Goal: Task Accomplishment & Management: Manage account settings

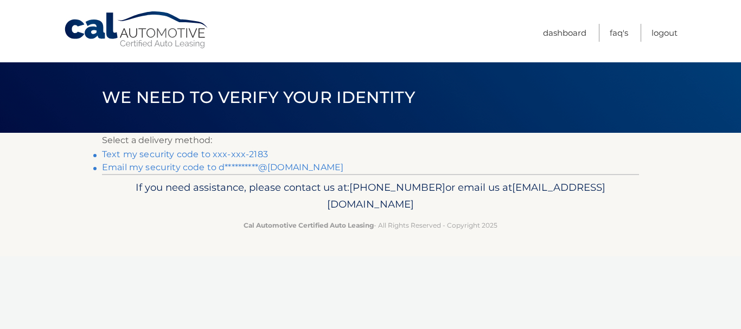
click at [233, 154] on link "Text my security code to xxx-xxx-2183" at bounding box center [185, 154] width 166 height 10
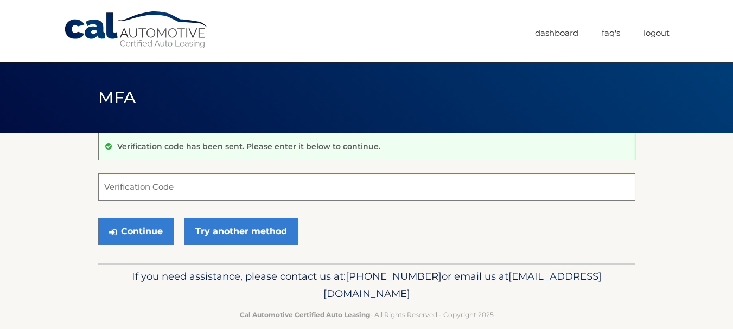
click at [187, 190] on input "Verification Code" at bounding box center [366, 187] width 537 height 27
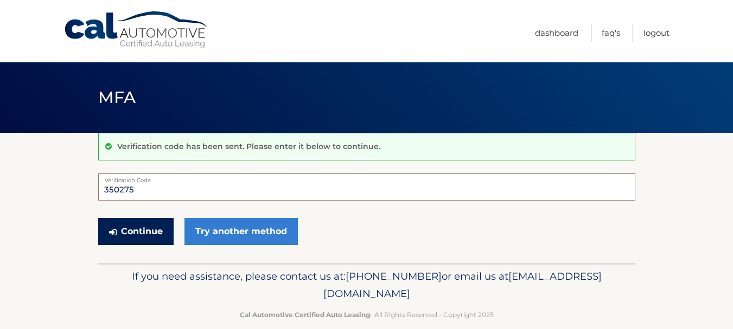
type input "350275"
click at [147, 232] on button "Continue" at bounding box center [135, 231] width 75 height 27
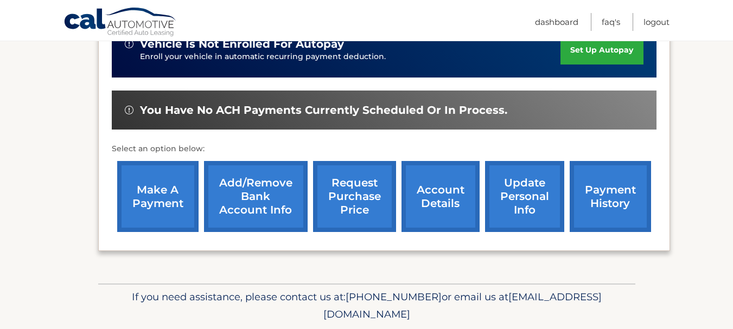
scroll to position [326, 0]
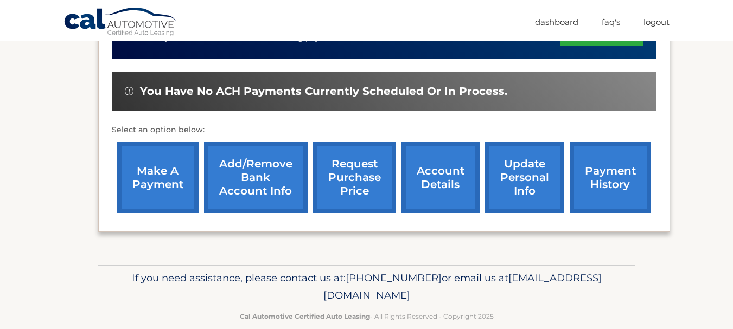
click at [527, 164] on link "update personal info" at bounding box center [524, 177] width 79 height 71
click at [438, 160] on link "account details" at bounding box center [440, 177] width 78 height 71
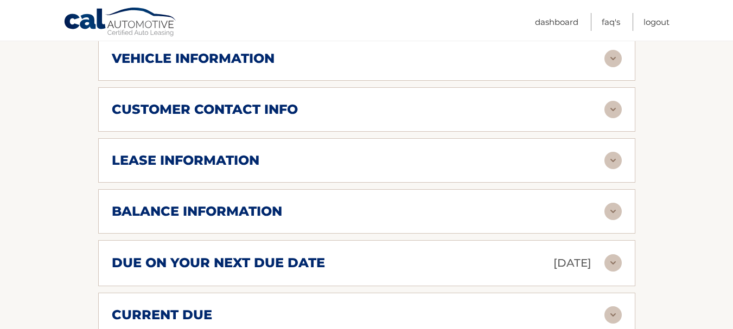
scroll to position [543, 0]
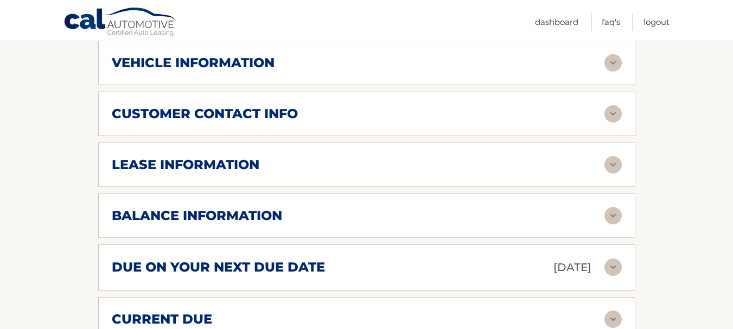
click at [612, 156] on img at bounding box center [612, 164] width 17 height 17
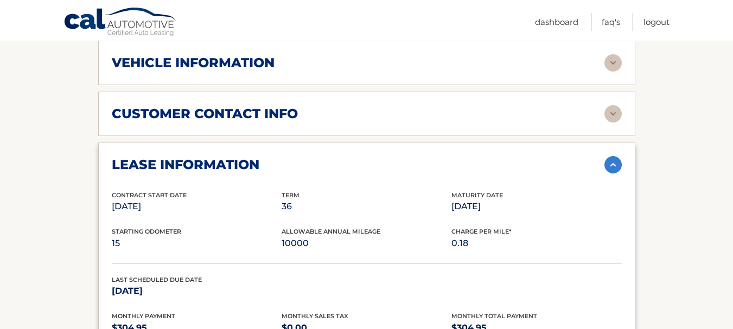
scroll to position [488, 0]
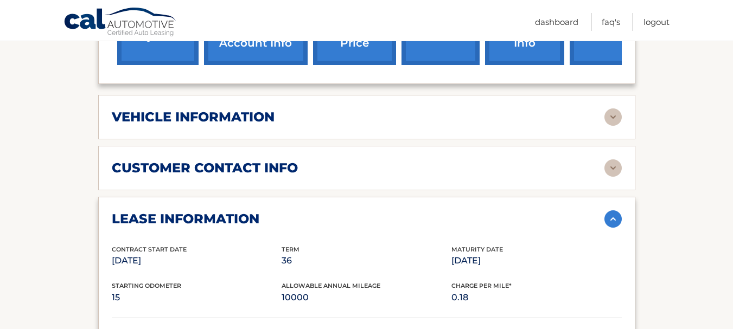
click at [619, 109] on img at bounding box center [612, 117] width 17 height 17
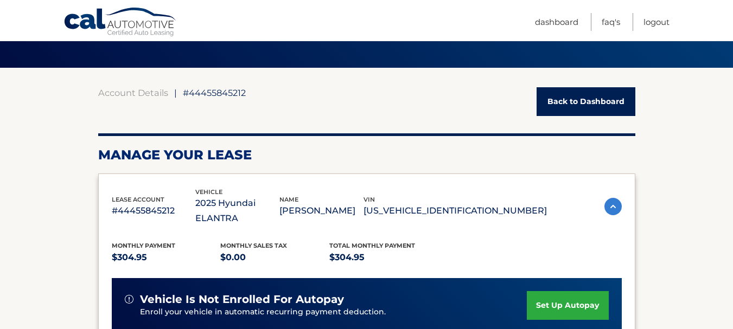
scroll to position [0, 0]
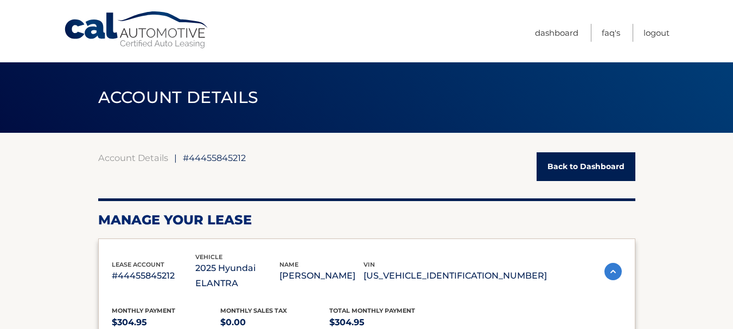
click at [551, 170] on link "Back to Dashboard" at bounding box center [586, 166] width 99 height 29
